Goal: Navigation & Orientation: Find specific page/section

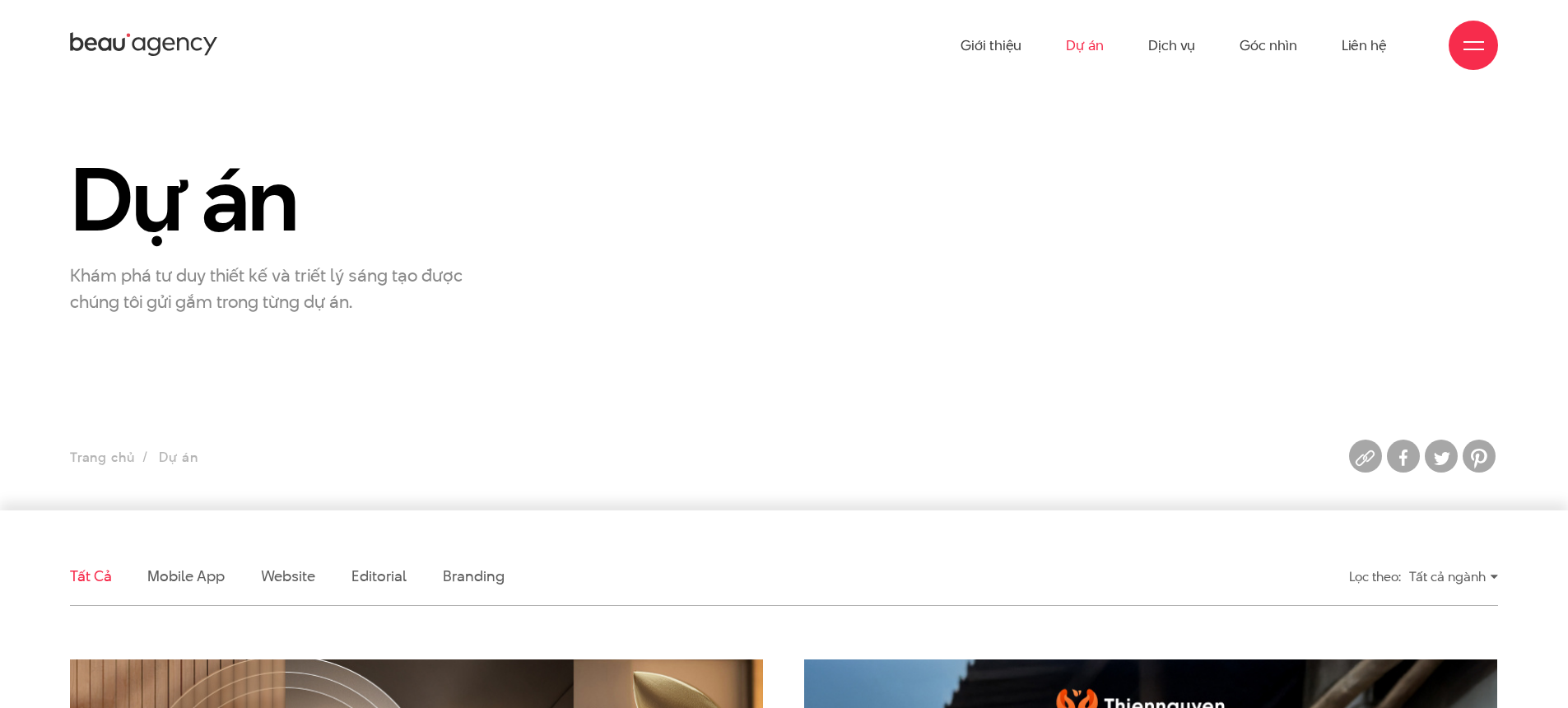
click at [1450, 587] on div "Tất cả ngành" at bounding box center [1454, 576] width 89 height 29
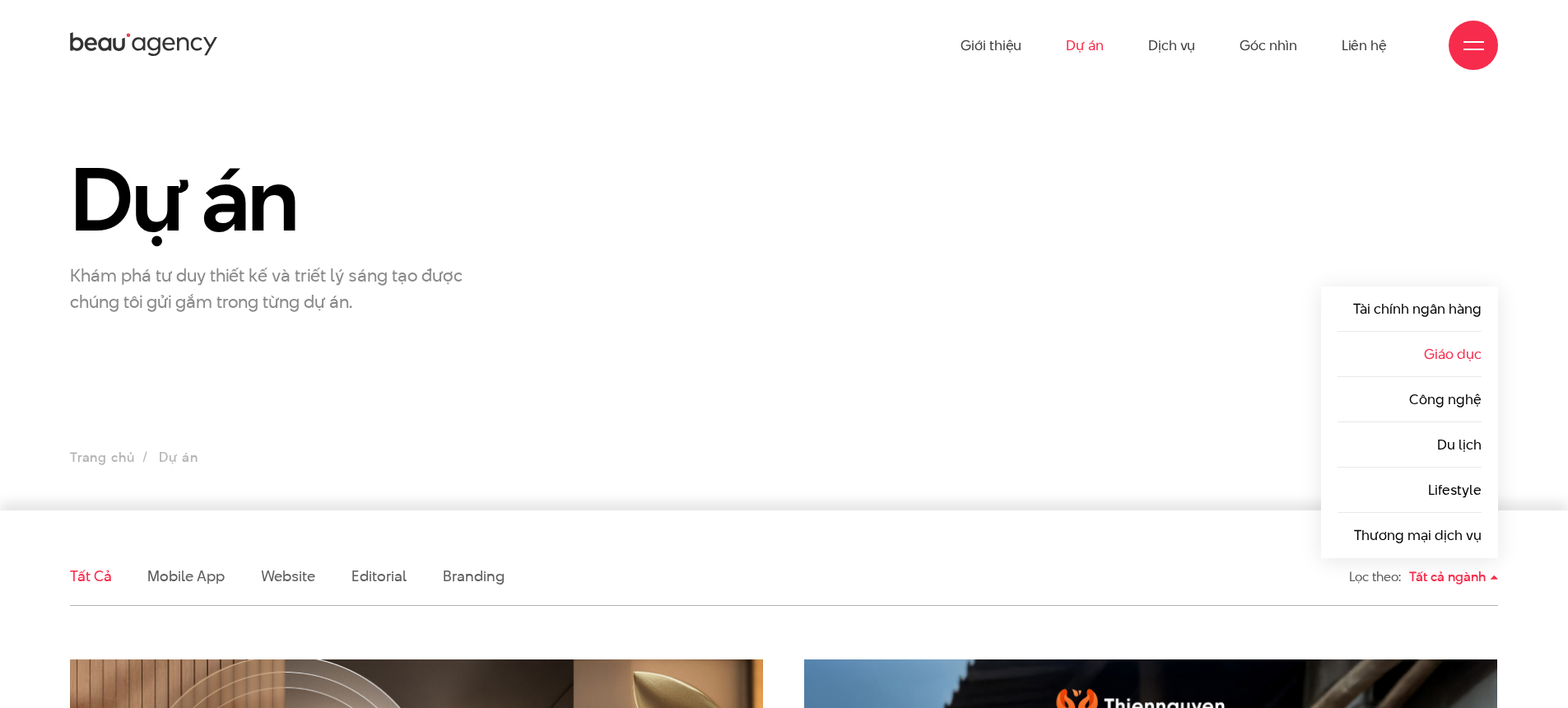
click at [1435, 356] on link "Giáo dục" at bounding box center [1453, 354] width 57 height 19
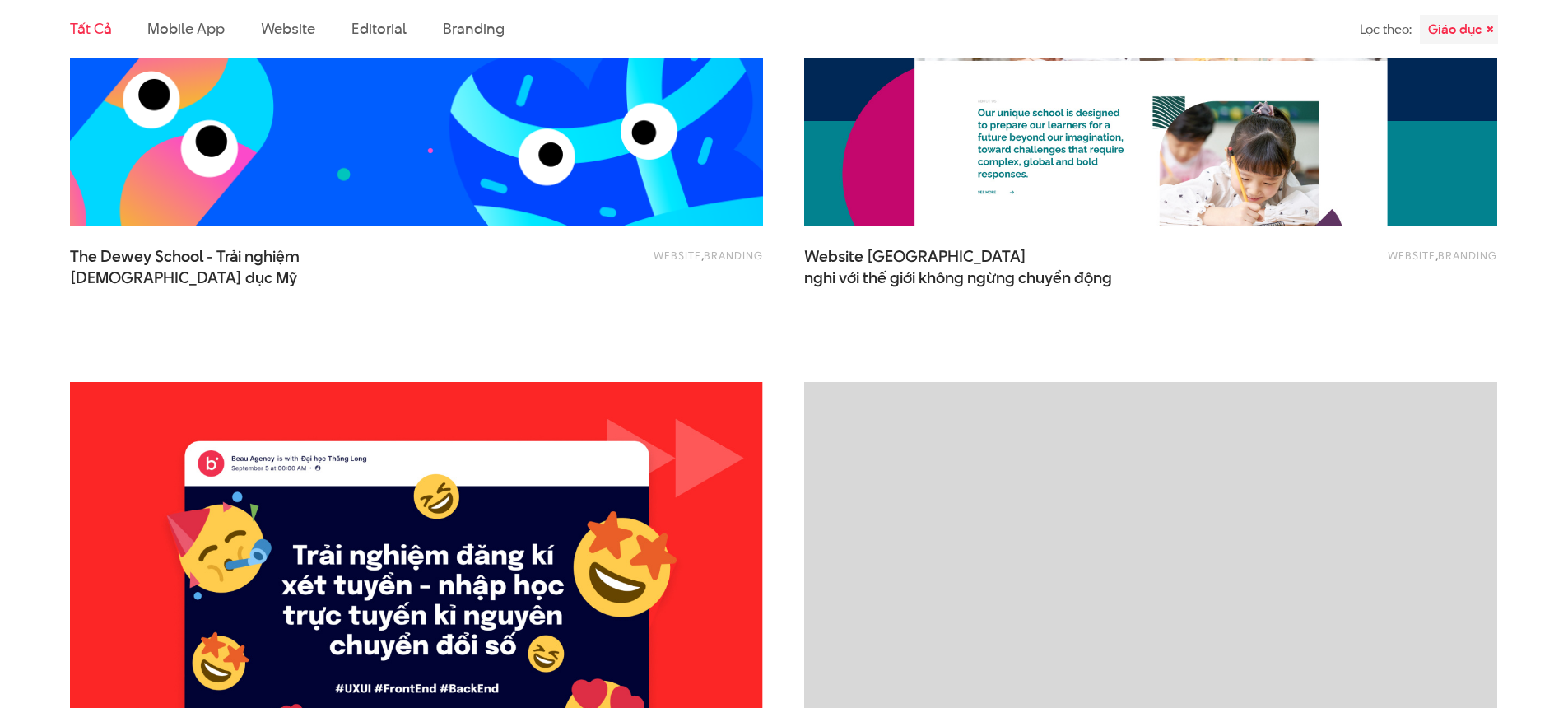
scroll to position [569, 0]
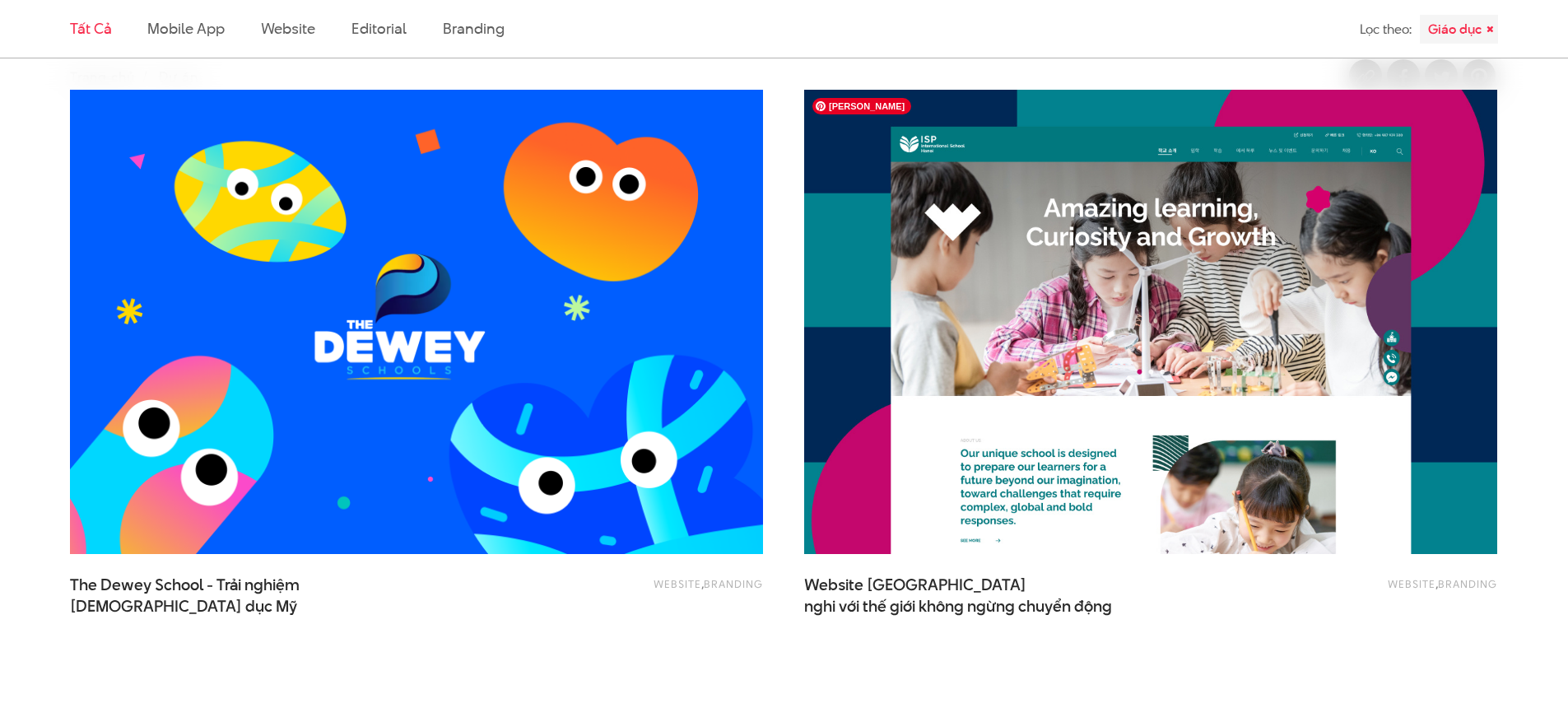
click at [1041, 303] on img at bounding box center [1151, 322] width 763 height 511
